Goal: Entertainment & Leisure: Consume media (video, audio)

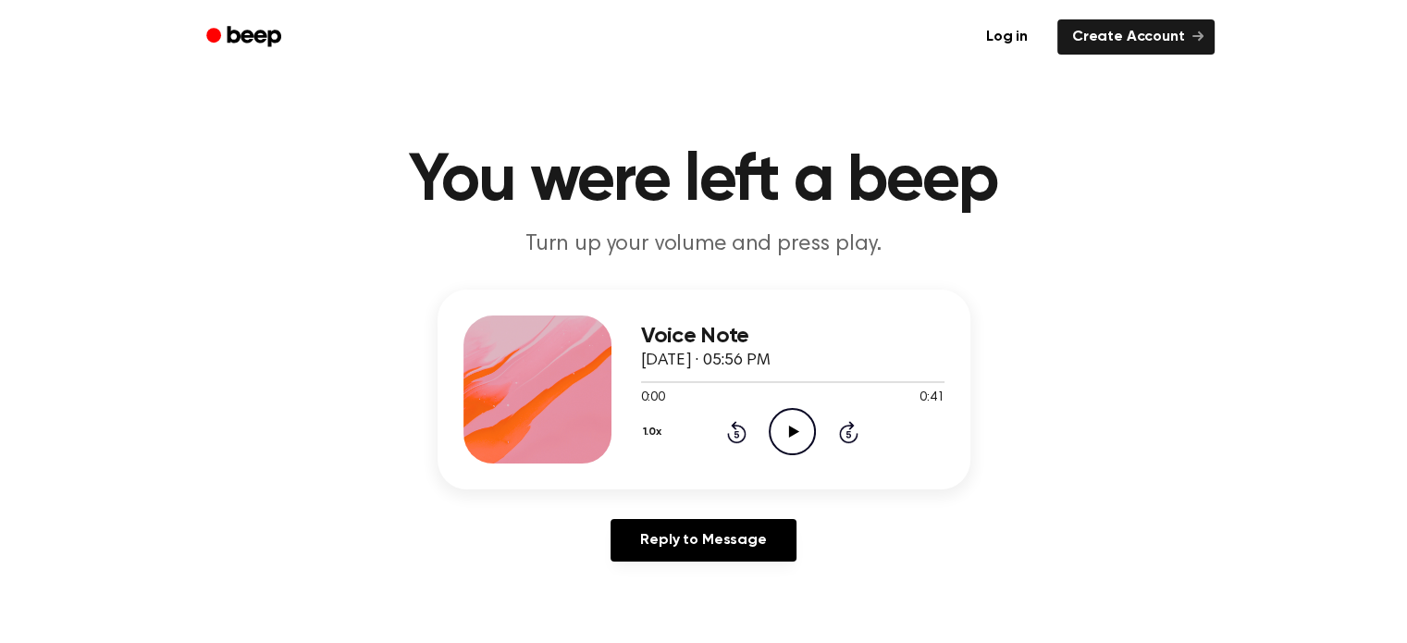
click at [777, 425] on icon "Play Audio" at bounding box center [792, 431] width 47 height 47
click at [795, 431] on icon at bounding box center [792, 432] width 8 height 12
click at [799, 431] on icon "Play Audio" at bounding box center [792, 431] width 47 height 47
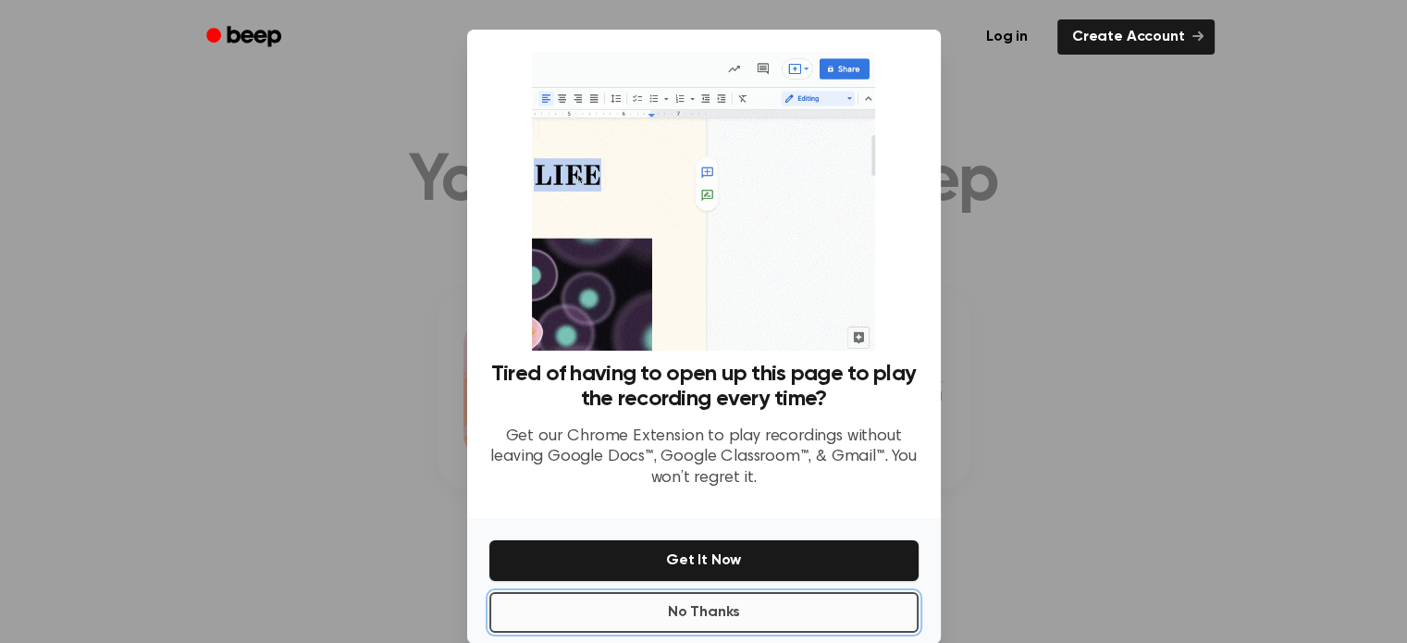
click at [687, 618] on button "No Thanks" at bounding box center [703, 612] width 429 height 41
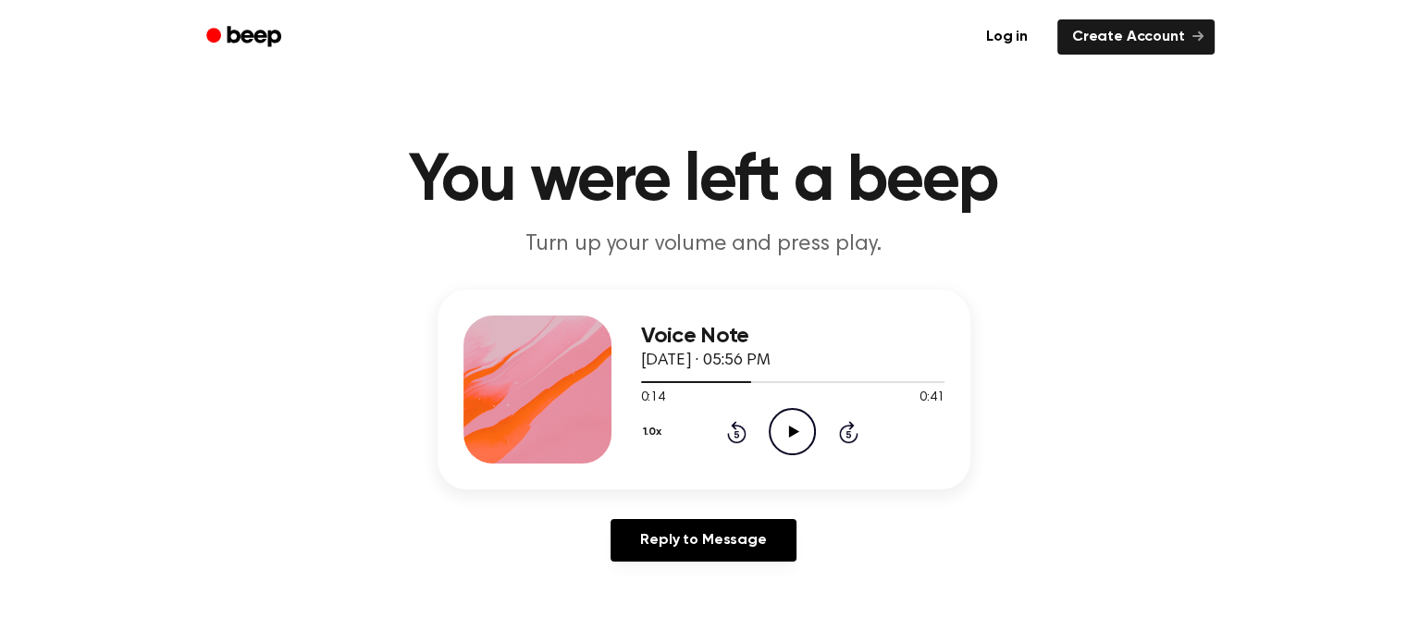
click at [781, 427] on icon "Play Audio" at bounding box center [792, 431] width 47 height 47
click at [795, 427] on icon "Play Audio" at bounding box center [792, 431] width 47 height 47
click at [790, 432] on icon at bounding box center [794, 432] width 10 height 12
